Goal: Transaction & Acquisition: Purchase product/service

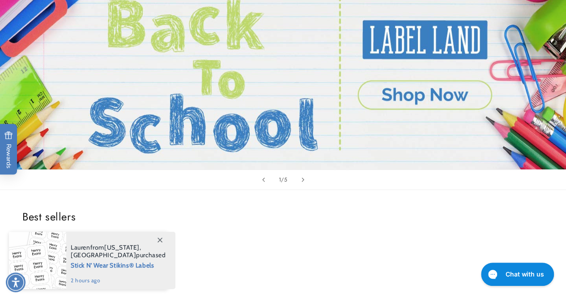
scroll to position [134, 0]
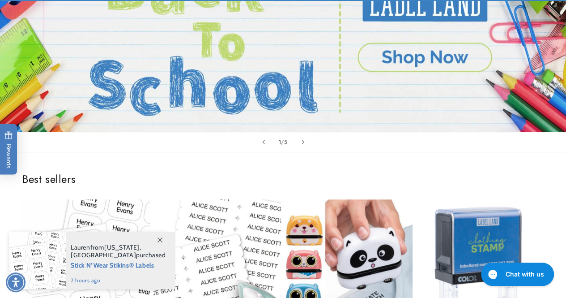
click at [159, 240] on icon at bounding box center [160, 239] width 5 height 5
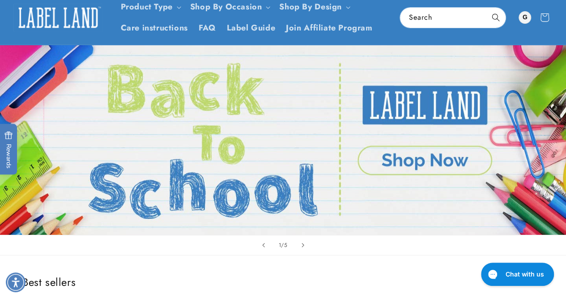
scroll to position [0, 0]
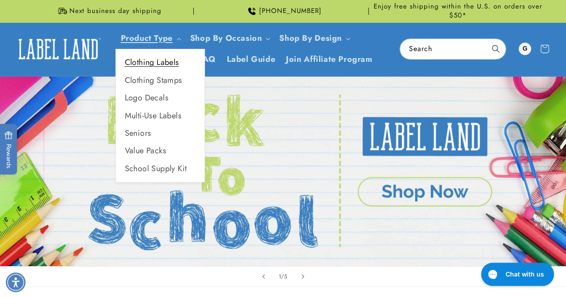
click at [156, 62] on link "Clothing Labels" at bounding box center [160, 62] width 89 height 17
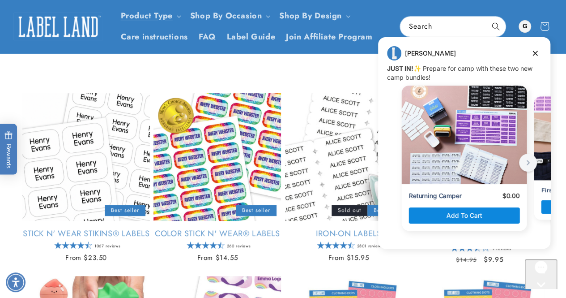
scroll to position [45, 0]
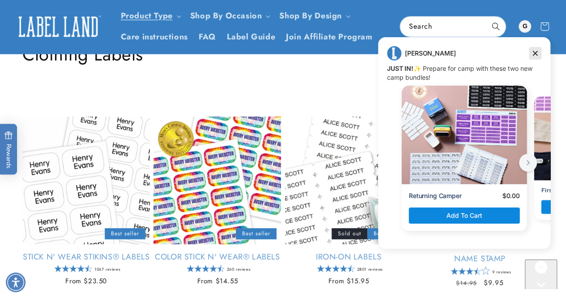
click at [533, 52] on icon "Dismiss campaign" at bounding box center [535, 53] width 9 height 11
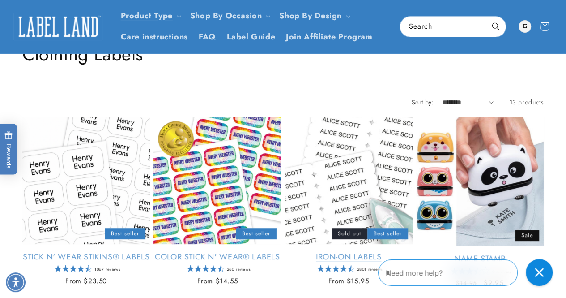
click at [358, 258] on link "Iron-On Labels" at bounding box center [349, 257] width 128 height 10
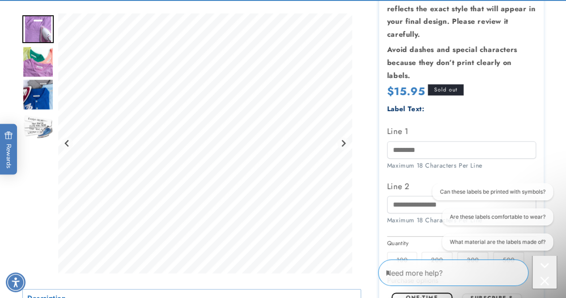
scroll to position [224, 0]
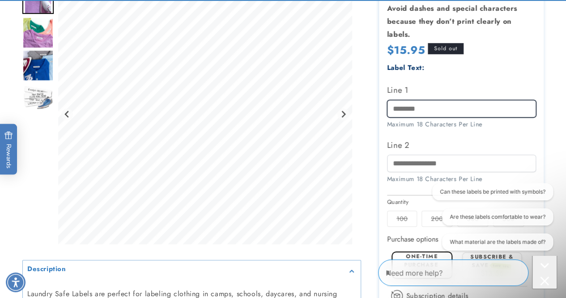
click at [404, 108] on input "Line 1" at bounding box center [461, 108] width 149 height 17
type input "**********"
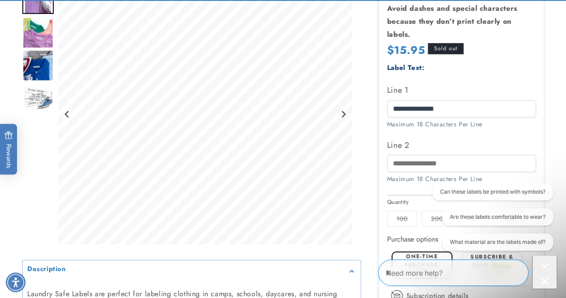
click at [401, 222] on label "100 Variant sold out or unavailable" at bounding box center [402, 218] width 30 height 16
click at [429, 215] on div "Can these labels be printed with symbols? Are these labels comfortable to wear?…" at bounding box center [488, 218] width 129 height 71
click at [559, 154] on div at bounding box center [283, 140] width 566 height 552
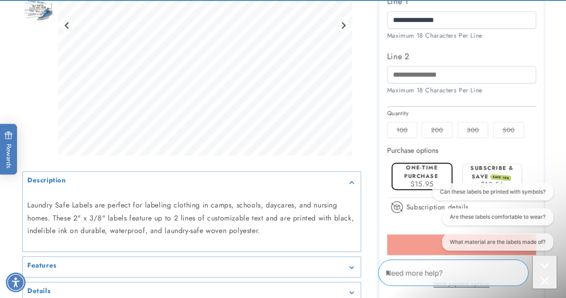
scroll to position [313, 0]
click at [437, 127] on label "200 Variant sold out or unavailable" at bounding box center [437, 129] width 31 height 16
click at [515, 128] on label "500 Variant sold out or unavailable" at bounding box center [508, 129] width 31 height 16
click at [397, 133] on label "100 Variant sold out or unavailable" at bounding box center [402, 129] width 30 height 16
click at [425, 182] on span "$15.95" at bounding box center [421, 183] width 23 height 10
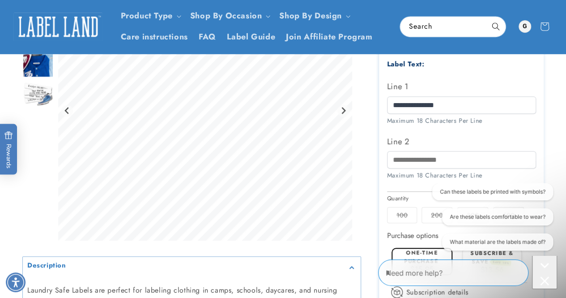
scroll to position [224, 0]
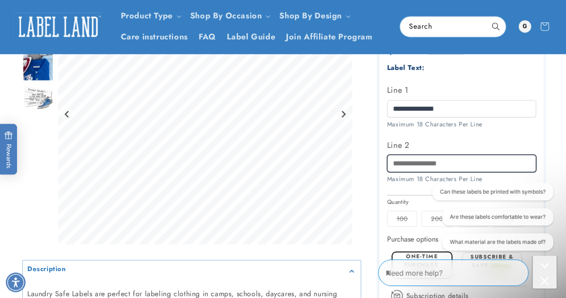
click at [483, 163] on input "Line 2" at bounding box center [461, 162] width 149 height 17
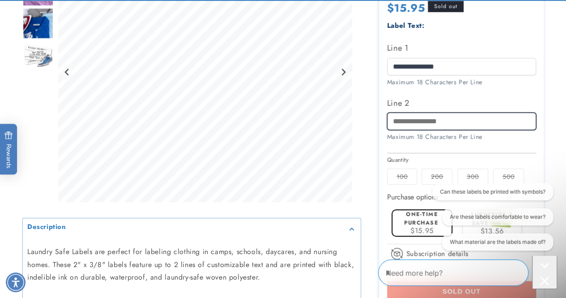
scroll to position [313, 0]
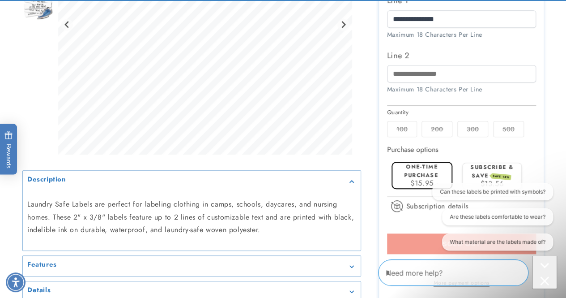
click at [406, 119] on fieldset "Quantity 100 Variant sold out or unavailable 200 Variant sold out or unavailabl…" at bounding box center [461, 123] width 149 height 30
click at [433, 124] on label "200 Variant sold out or unavailable" at bounding box center [437, 129] width 31 height 16
click at [481, 132] on section "Iron-On Labels Iron-On Labels 2801 Reviews Estimated Delivery: Sep 15 - Sep 19 …" at bounding box center [461, 51] width 165 height 552
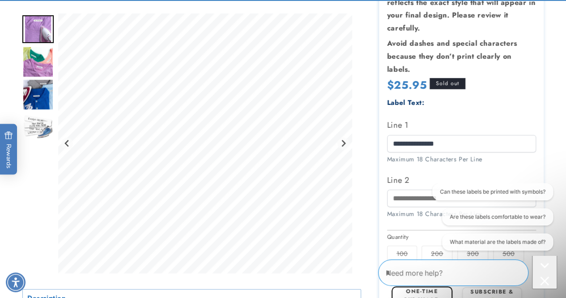
scroll to position [224, 0]
